Goal: Information Seeking & Learning: Learn about a topic

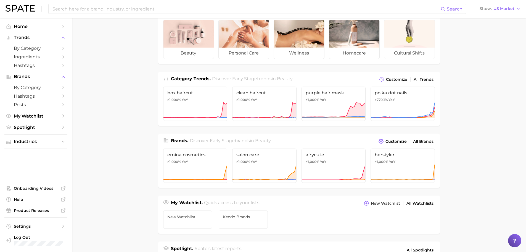
scroll to position [19, 0]
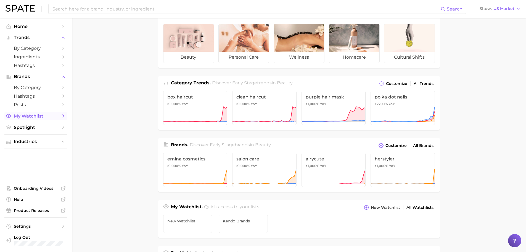
click at [44, 115] on span "My Watchlist" at bounding box center [36, 115] width 44 height 5
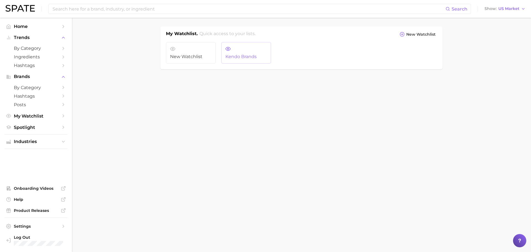
click at [253, 49] on link "Kendo Brands" at bounding box center [246, 53] width 50 height 22
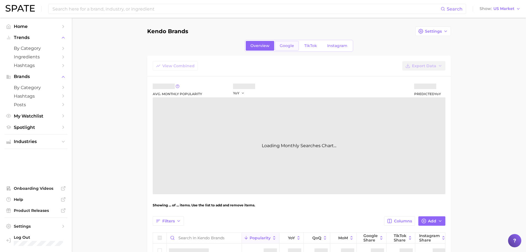
click at [286, 48] on span "Google" at bounding box center [287, 45] width 14 height 5
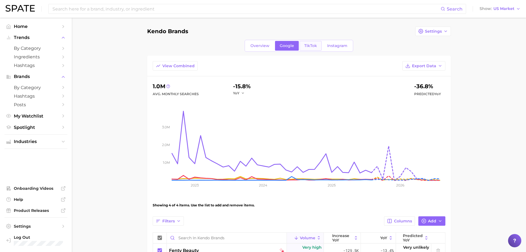
click at [311, 44] on span "TikTok" at bounding box center [311, 45] width 13 height 5
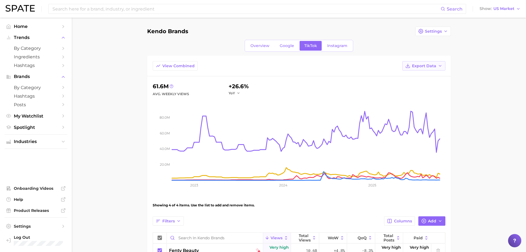
click at [424, 64] on span "Export Data" at bounding box center [424, 66] width 24 height 5
click at [424, 87] on span "Time Series CSV" at bounding box center [410, 86] width 32 height 5
click at [27, 88] on span "by Category" at bounding box center [36, 87] width 44 height 5
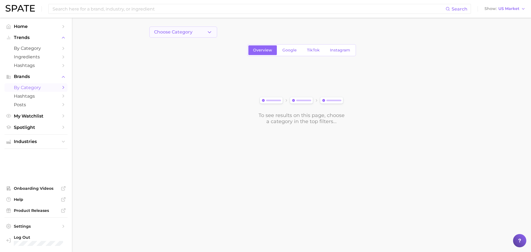
click at [172, 31] on span "Choose Category" at bounding box center [173, 32] width 38 height 5
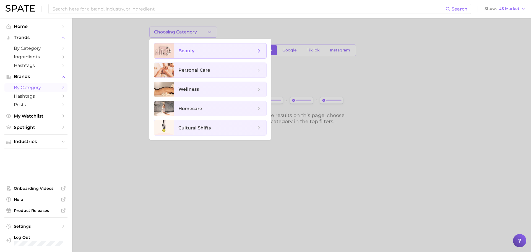
click at [199, 51] on span "beauty" at bounding box center [216, 51] width 77 height 6
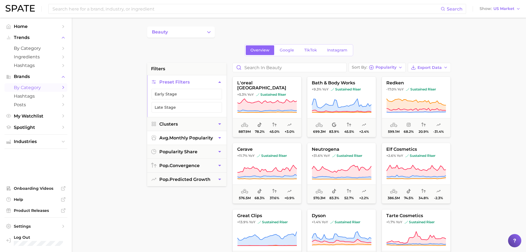
click at [190, 138] on span "avg. monthly popularity" at bounding box center [186, 137] width 54 height 5
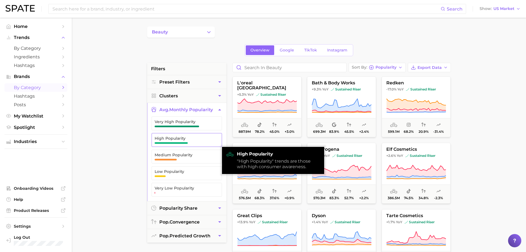
click at [191, 139] on span "High Popularity" at bounding box center [183, 138] width 56 height 4
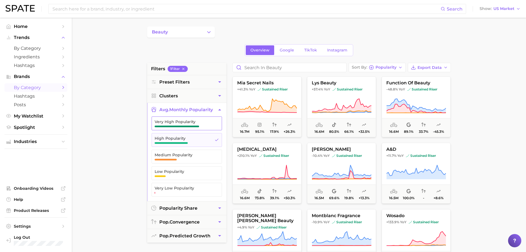
click at [190, 126] on span "button" at bounding box center [177, 126] width 44 height 2
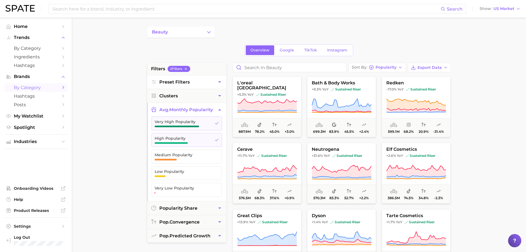
click at [195, 86] on button "Preset Filters" at bounding box center [186, 82] width 79 height 14
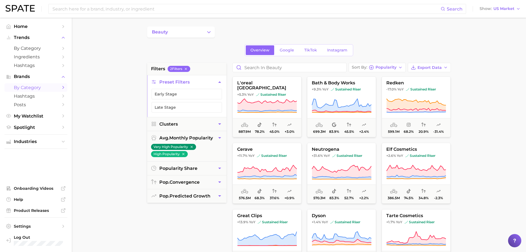
click at [195, 86] on button "Preset Filters" at bounding box center [186, 82] width 79 height 14
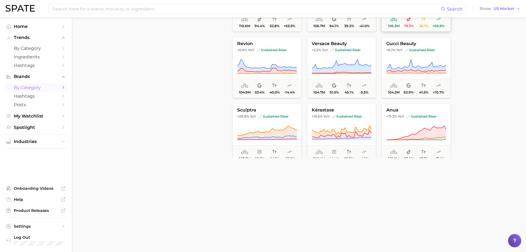
scroll to position [1114, 0]
